Goal: Task Accomplishment & Management: Complete application form

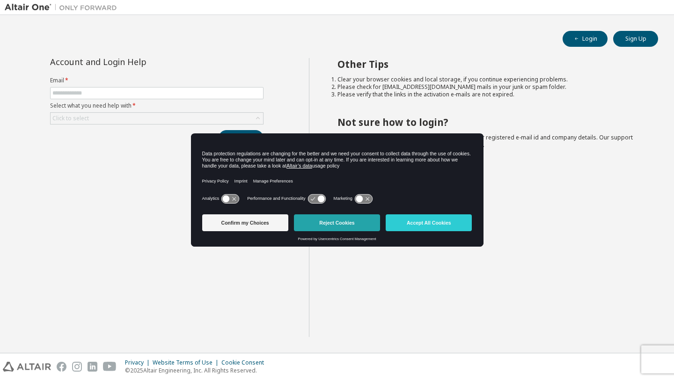
click at [364, 224] on button "Reject Cookies" at bounding box center [337, 222] width 86 height 17
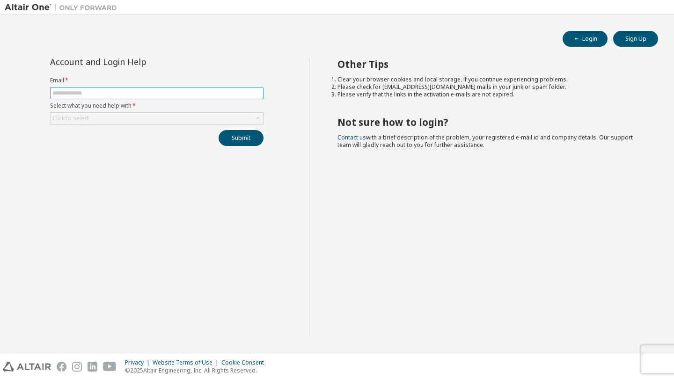
click at [107, 92] on input "text" at bounding box center [156, 92] width 209 height 7
type input "**********"
click at [88, 117] on div "Click to select" at bounding box center [70, 118] width 37 height 7
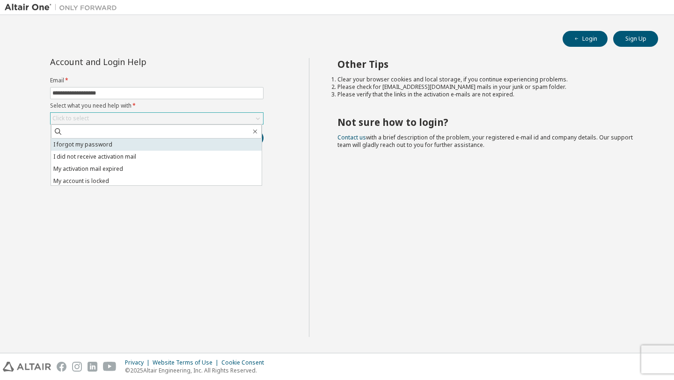
click at [93, 146] on li "I forgot my password" at bounding box center [156, 145] width 211 height 12
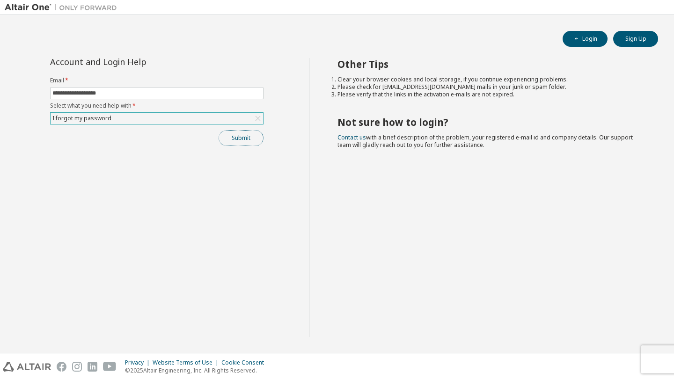
click at [242, 137] on button "Submit" at bounding box center [241, 138] width 45 height 16
click at [242, 140] on button "Submit" at bounding box center [241, 138] width 45 height 16
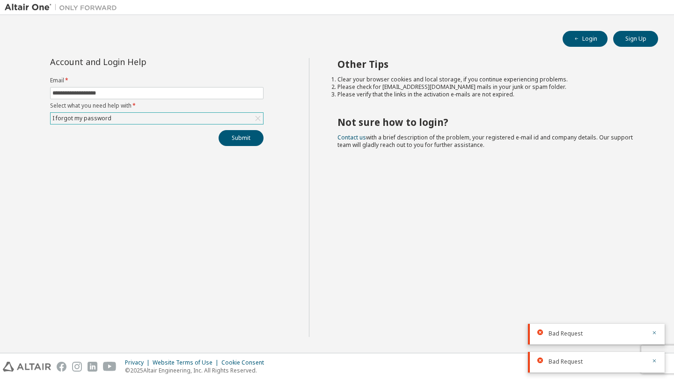
click at [177, 115] on div "I forgot my password" at bounding box center [157, 118] width 213 height 11
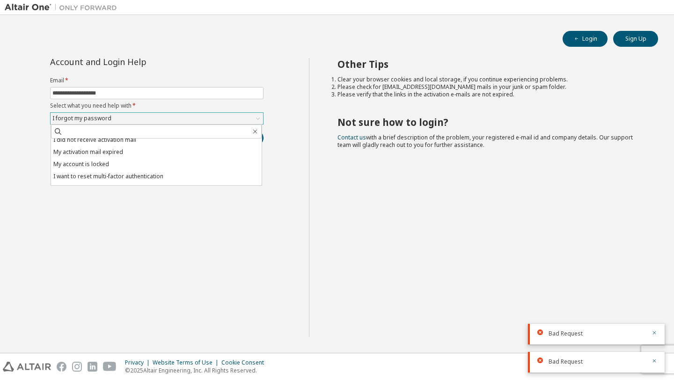
scroll to position [26, 0]
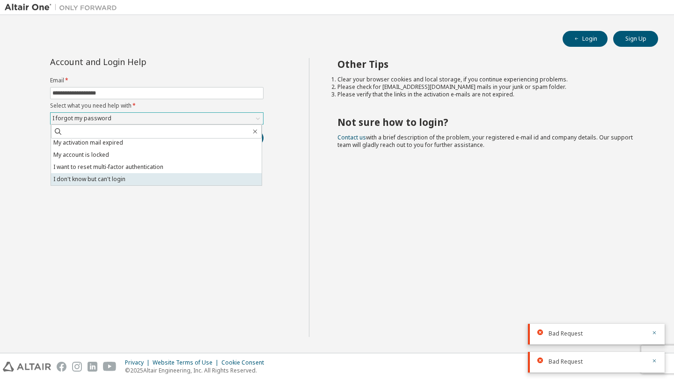
click at [175, 180] on li "I don't know but can't login" at bounding box center [156, 179] width 211 height 12
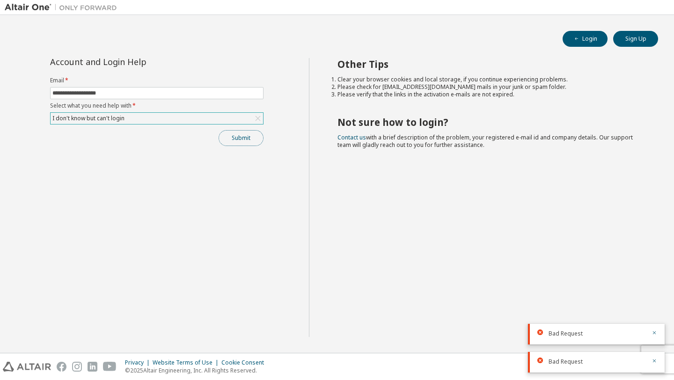
click at [250, 136] on button "Submit" at bounding box center [241, 138] width 45 height 16
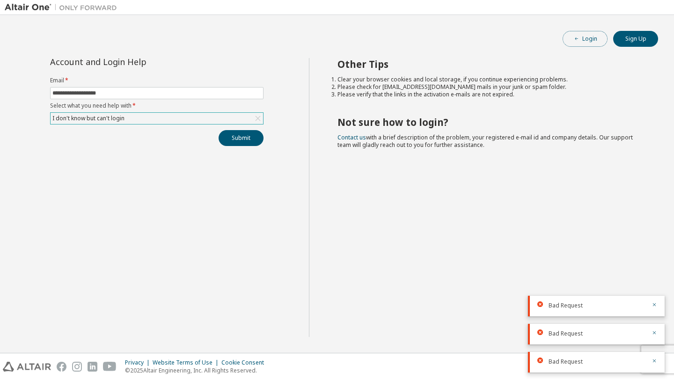
click at [582, 37] on button "Login" at bounding box center [585, 39] width 45 height 16
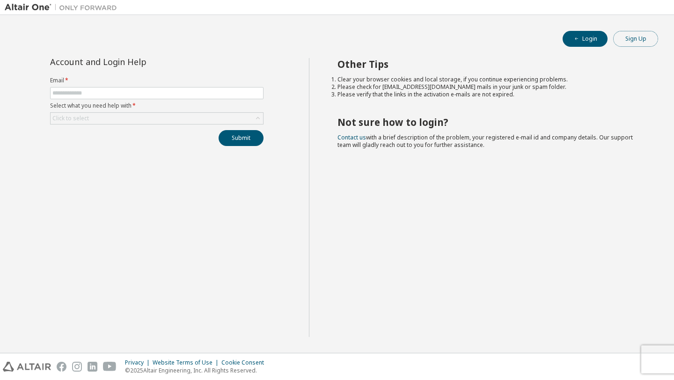
click at [629, 40] on button "Sign Up" at bounding box center [635, 39] width 45 height 16
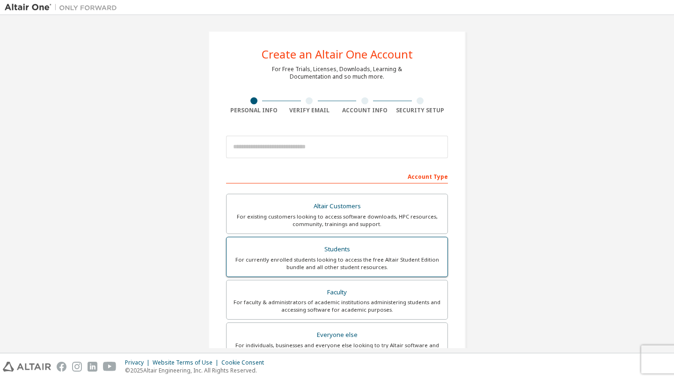
click at [380, 242] on label "Students For currently enrolled students looking to access the free Altair Stud…" at bounding box center [337, 257] width 222 height 40
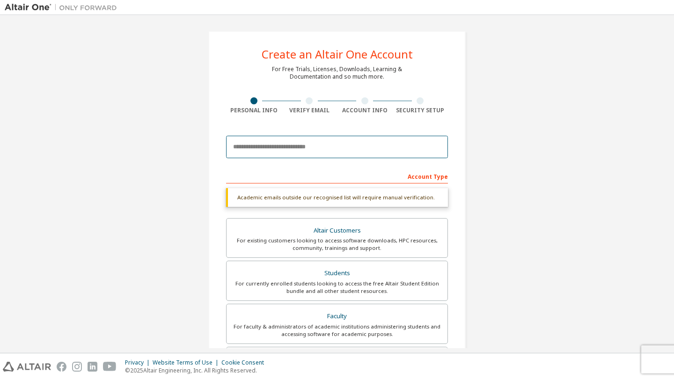
click at [298, 149] on input "email" at bounding box center [337, 147] width 222 height 22
type input "**********"
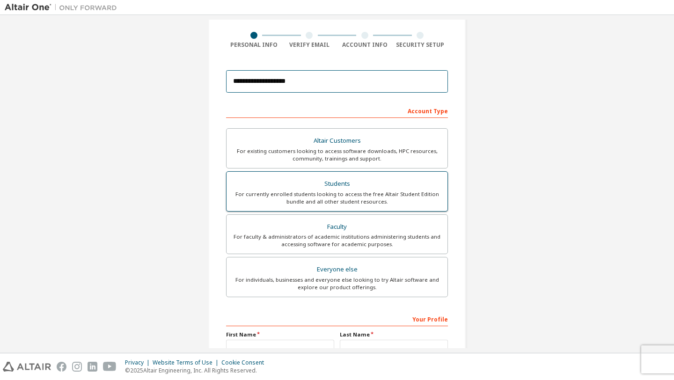
scroll to position [167, 0]
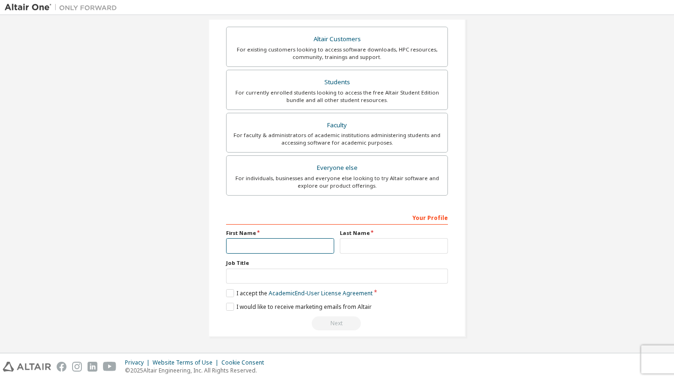
click at [264, 248] on input "text" at bounding box center [280, 245] width 108 height 15
type input "******"
click at [360, 246] on input "text" at bounding box center [394, 245] width 108 height 15
type input "********"
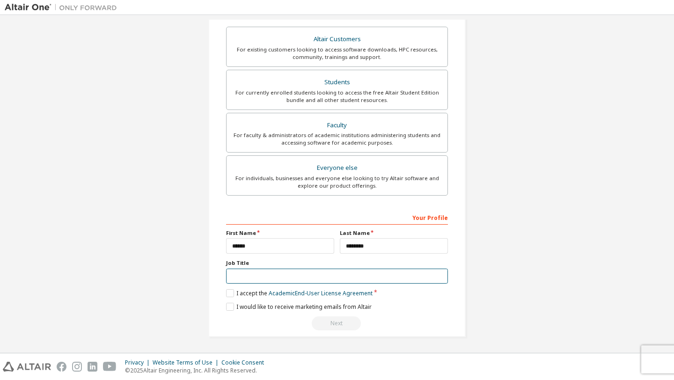
click at [322, 272] on input "text" at bounding box center [337, 276] width 222 height 15
type input "*******"
click at [229, 295] on label "I accept the Academic End-User License Agreement" at bounding box center [299, 293] width 147 height 8
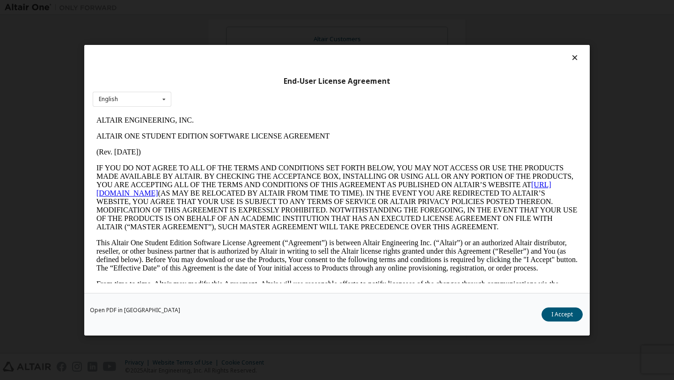
scroll to position [0, 0]
click at [575, 316] on button "I Accept" at bounding box center [562, 314] width 41 height 14
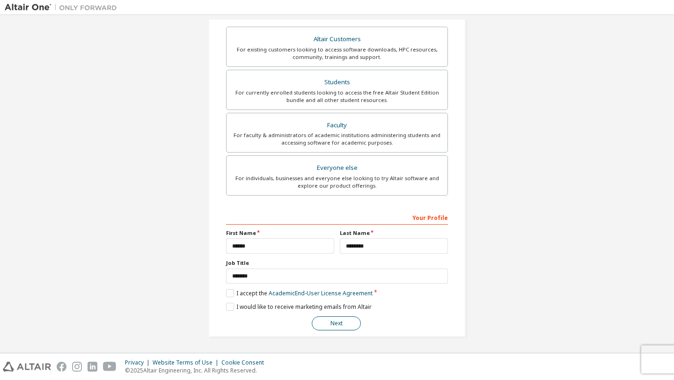
click at [345, 324] on button "Next" at bounding box center [336, 323] width 49 height 14
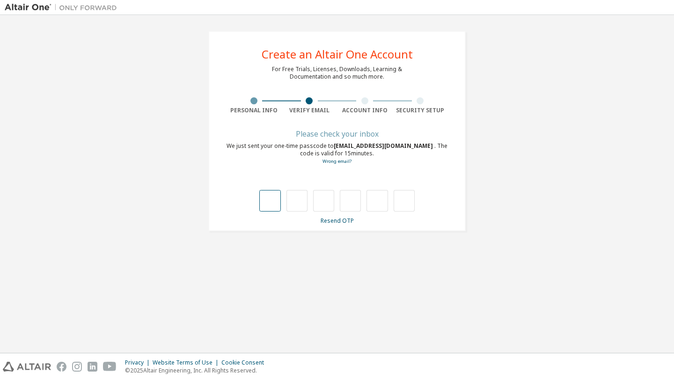
click at [272, 202] on input "text" at bounding box center [269, 201] width 21 height 22
type input "*"
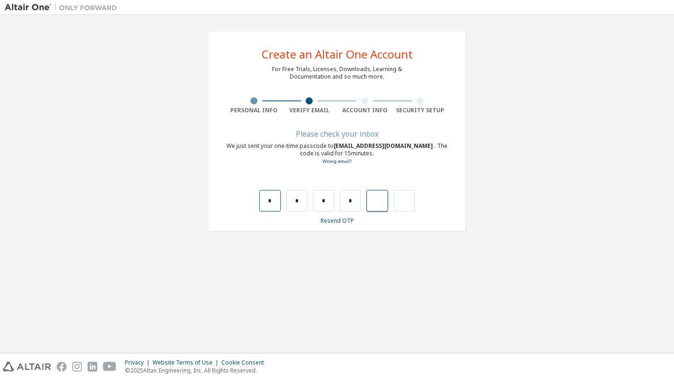
type input "*"
